Goal: Transaction & Acquisition: Purchase product/service

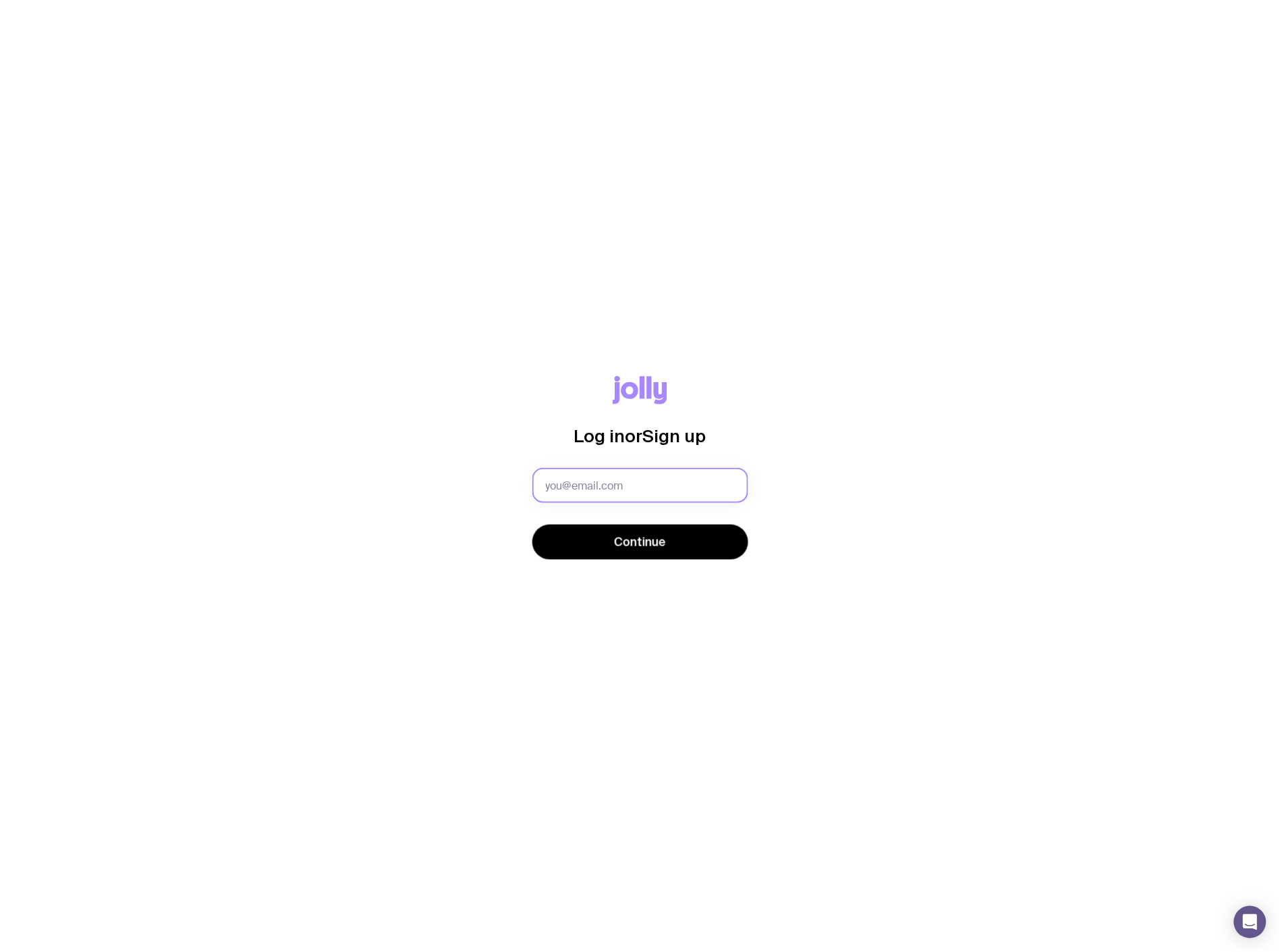
click at [460, 342] on input "text" at bounding box center [640, 485] width 216 height 35
type input "[PERSON_NAME][EMAIL_ADDRESS][PERSON_NAME][DOMAIN_NAME]"
click at [460, 342] on span "Continue" at bounding box center [640, 542] width 52 height 16
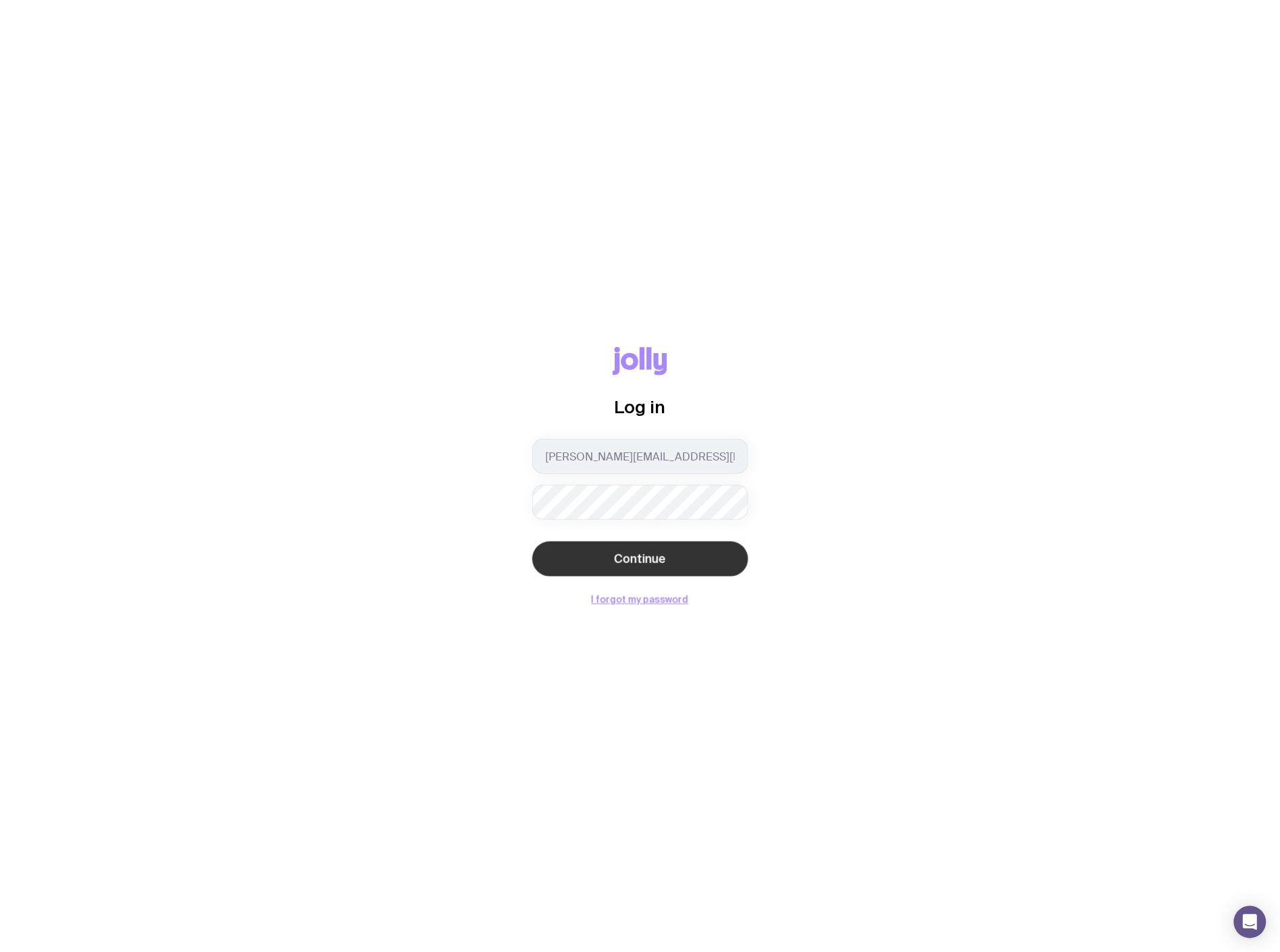
click at [460, 342] on button "Continue" at bounding box center [640, 559] width 216 height 35
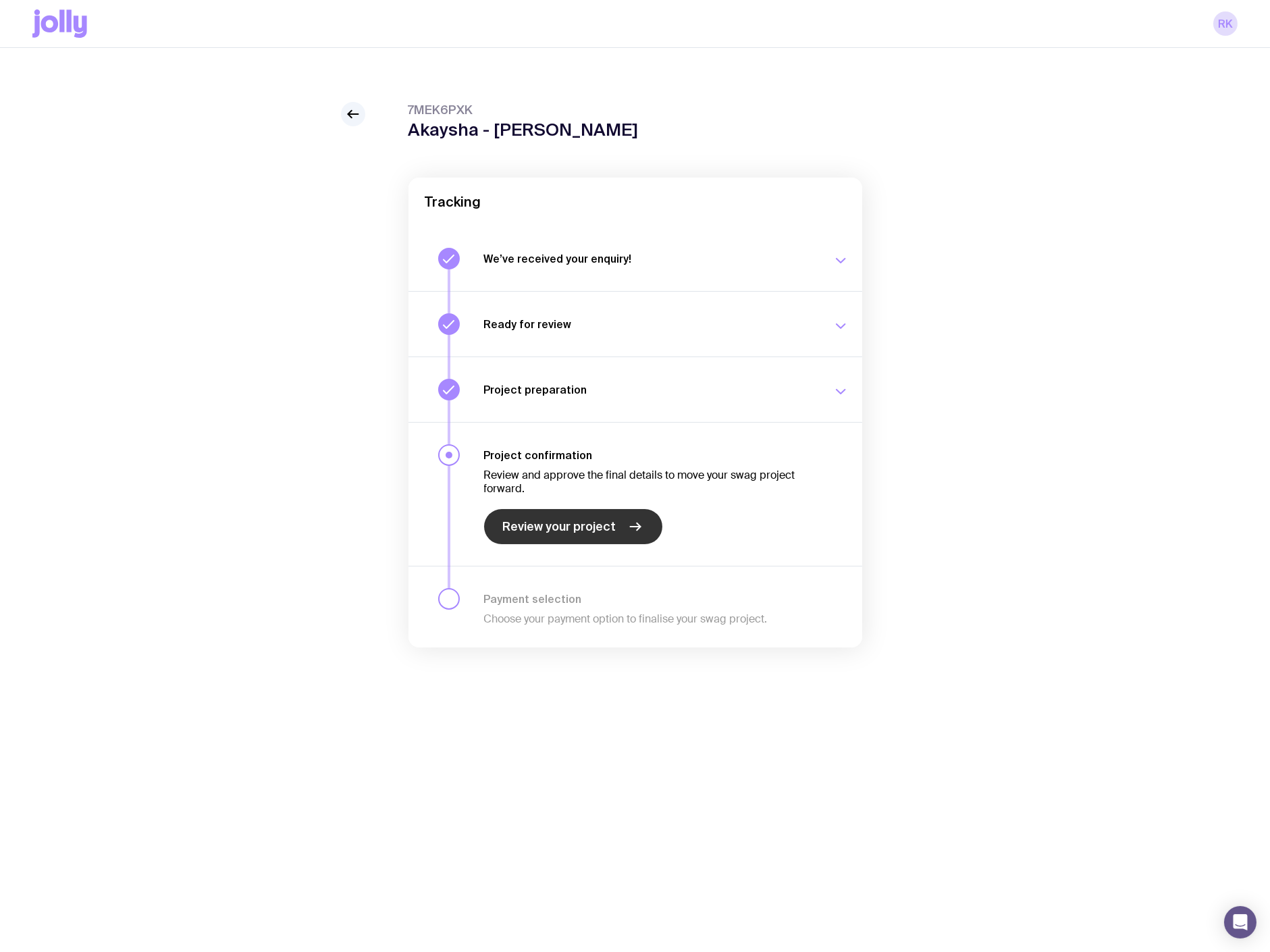
click at [460, 342] on span "Review your project" at bounding box center [560, 526] width 114 height 16
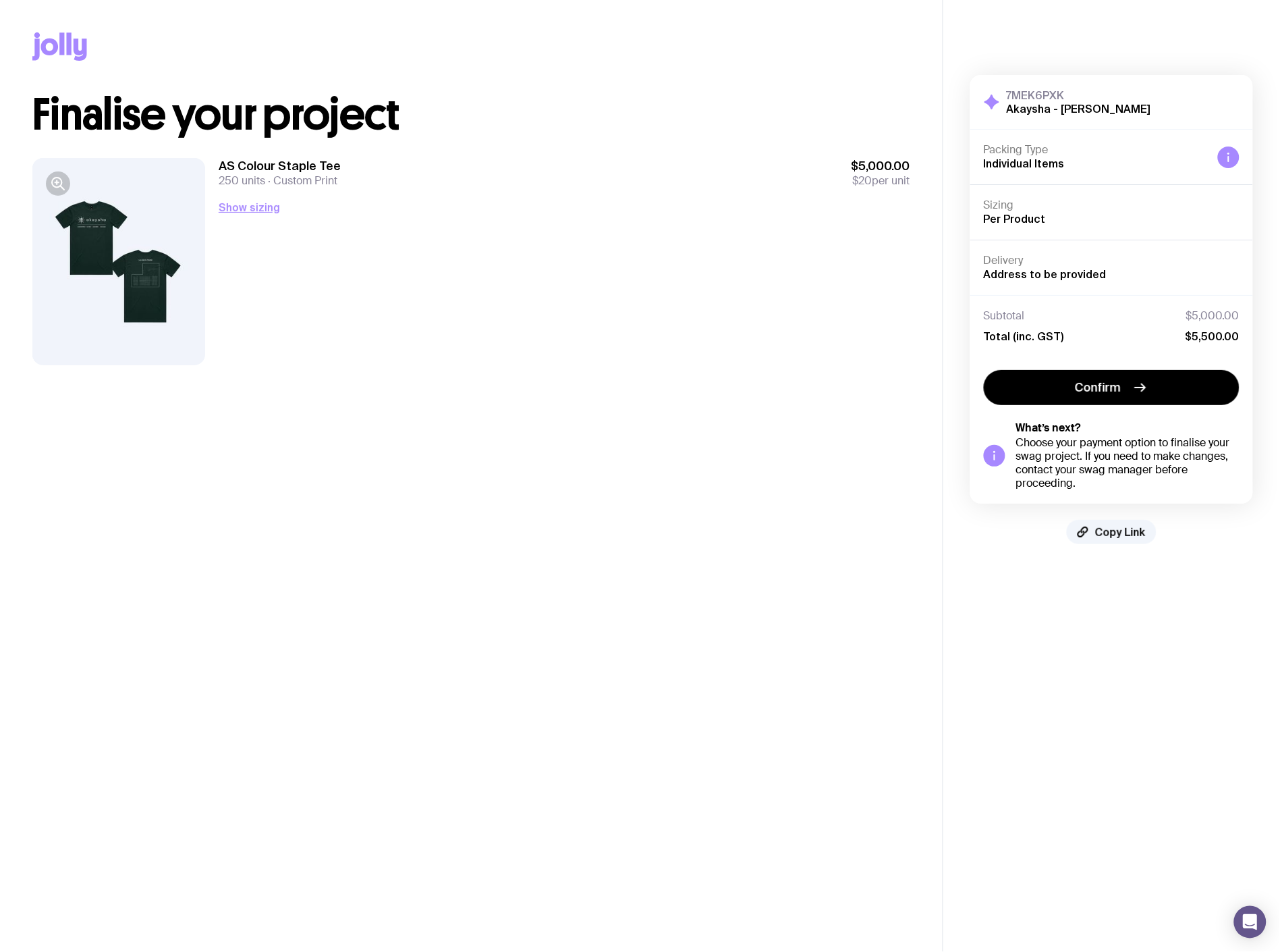
click at [104, 270] on div at bounding box center [119, 261] width 173 height 207
click at [64, 185] on icon "button" at bounding box center [58, 183] width 16 height 16
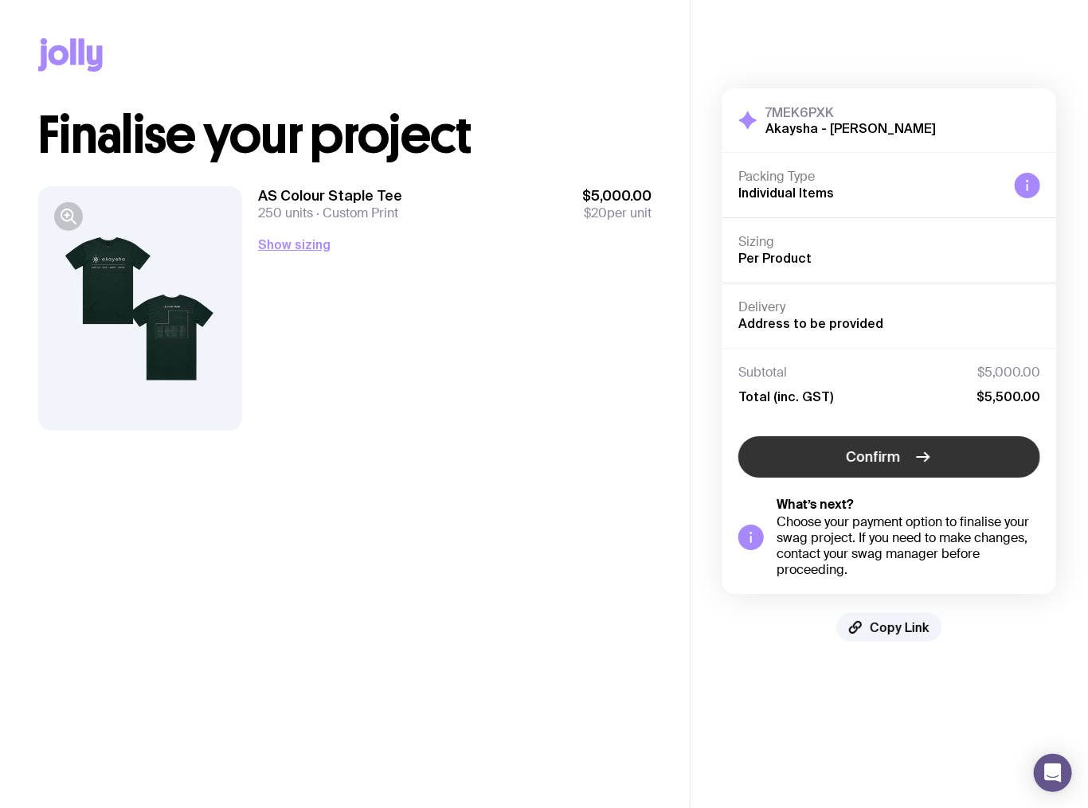
click at [543, 403] on span "Confirm" at bounding box center [873, 456] width 54 height 19
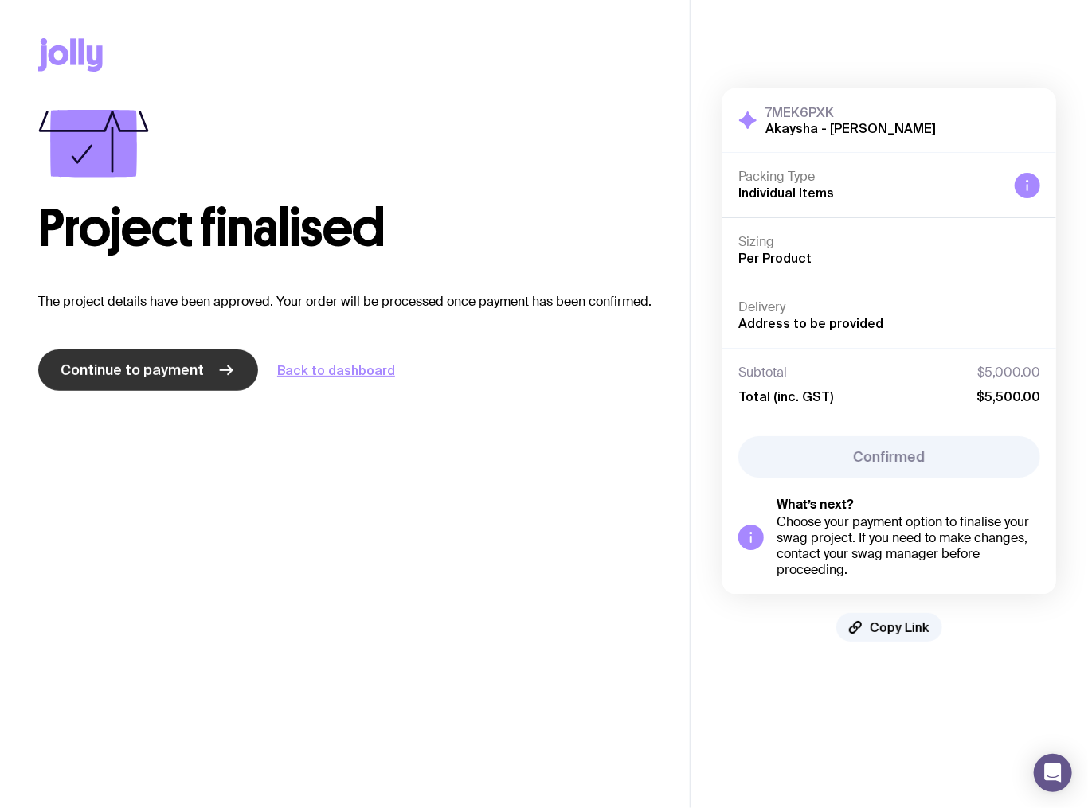
click at [185, 375] on span "Continue to payment" at bounding box center [132, 370] width 143 height 19
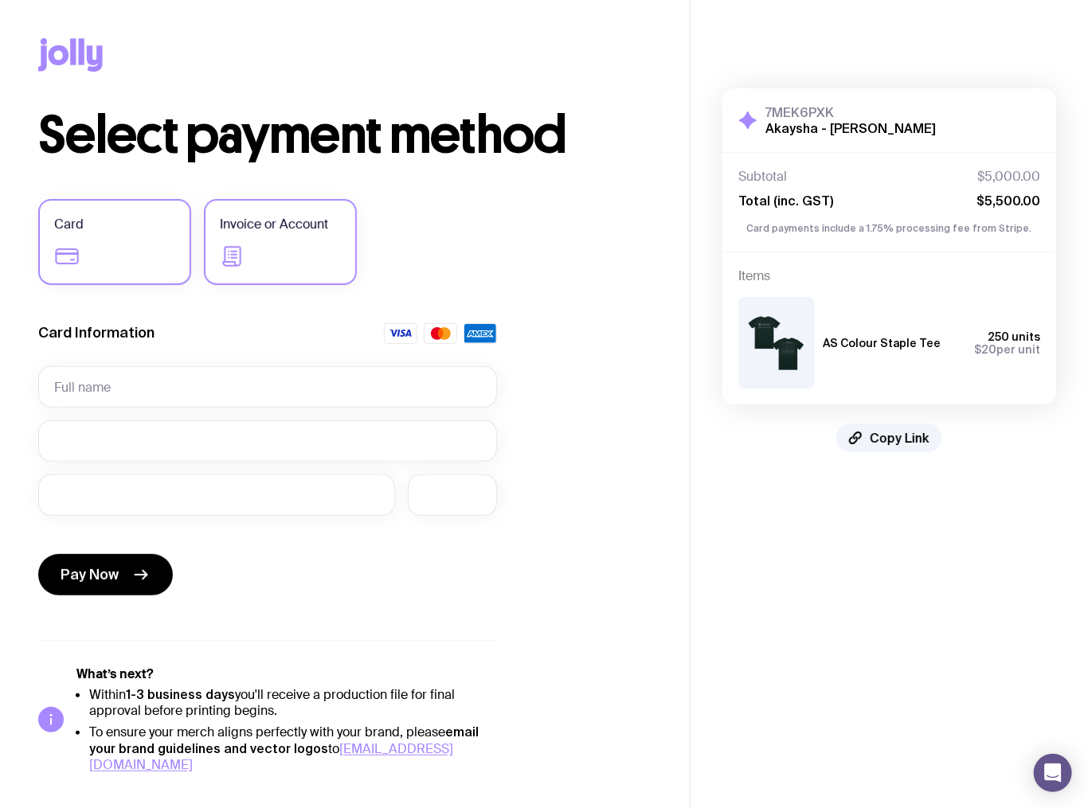
click at [233, 251] on icon at bounding box center [231, 256] width 18 height 20
click at [0, 0] on input "Invoice or Account" at bounding box center [0, 0] width 0 height 0
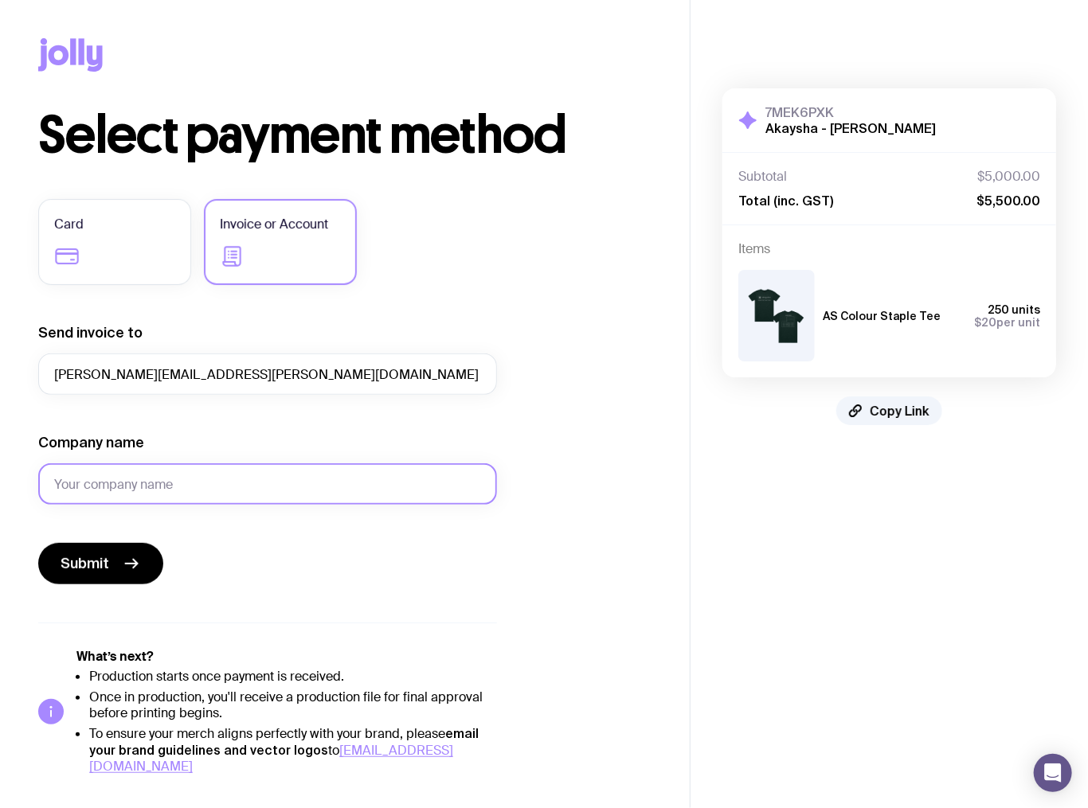
click at [124, 403] on input "Company name" at bounding box center [267, 483] width 459 height 41
type input "Akaysha Energy"
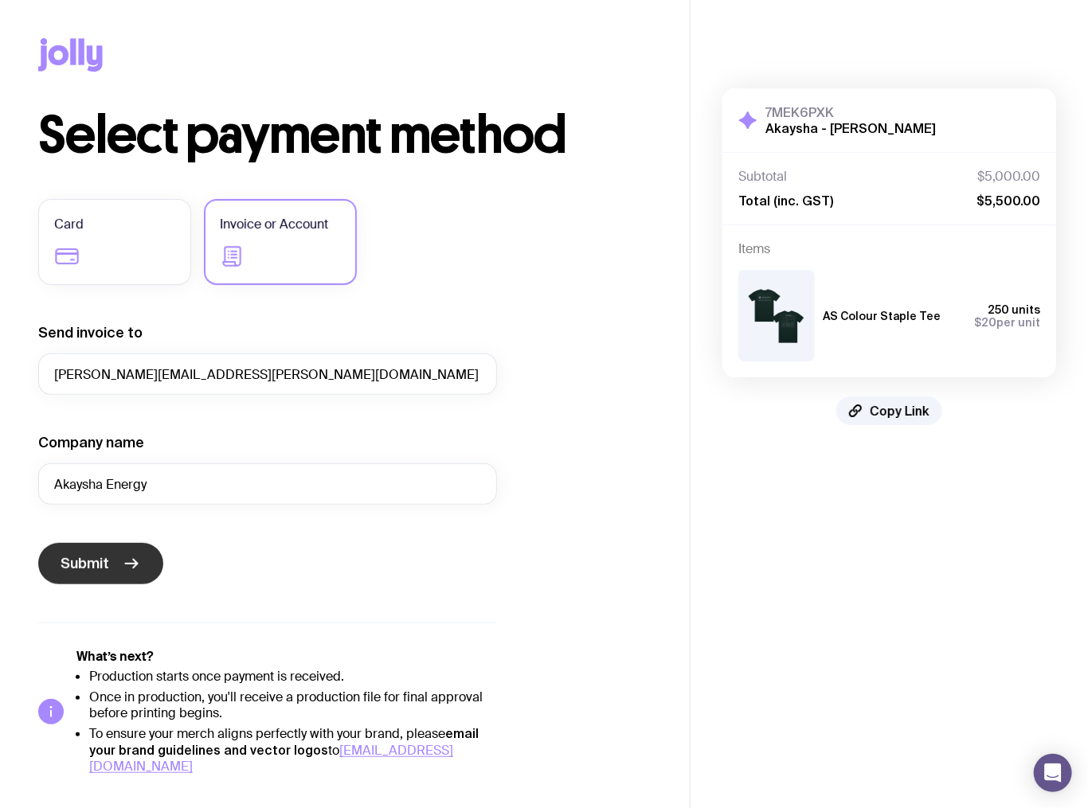
click at [111, 403] on button "Submit" at bounding box center [100, 563] width 125 height 41
